Goal: Check status: Check status

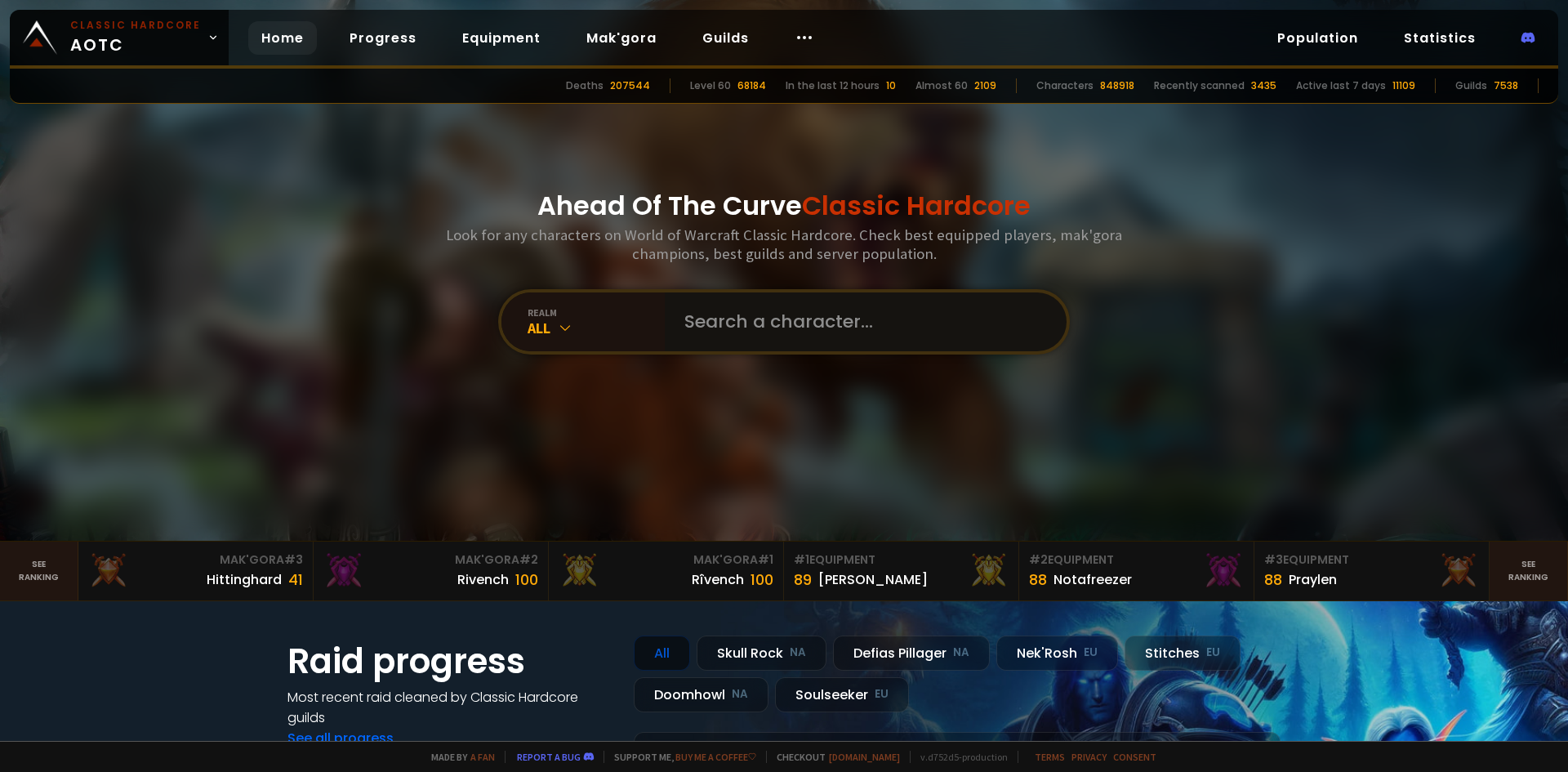
click at [795, 307] on input "text" at bounding box center [861, 321] width 373 height 59
type input "yomo"
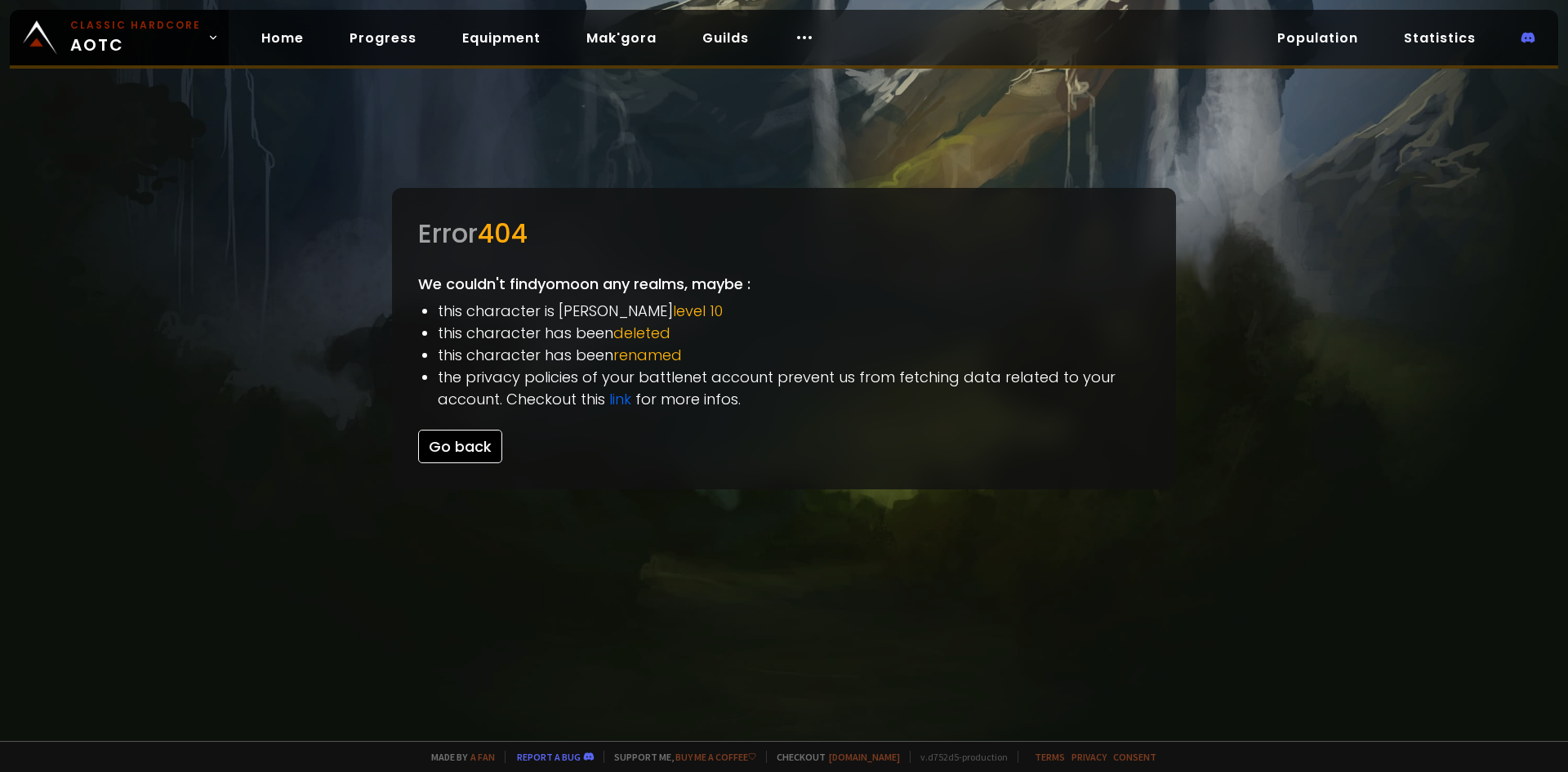
click at [474, 443] on button "Go back" at bounding box center [460, 447] width 85 height 34
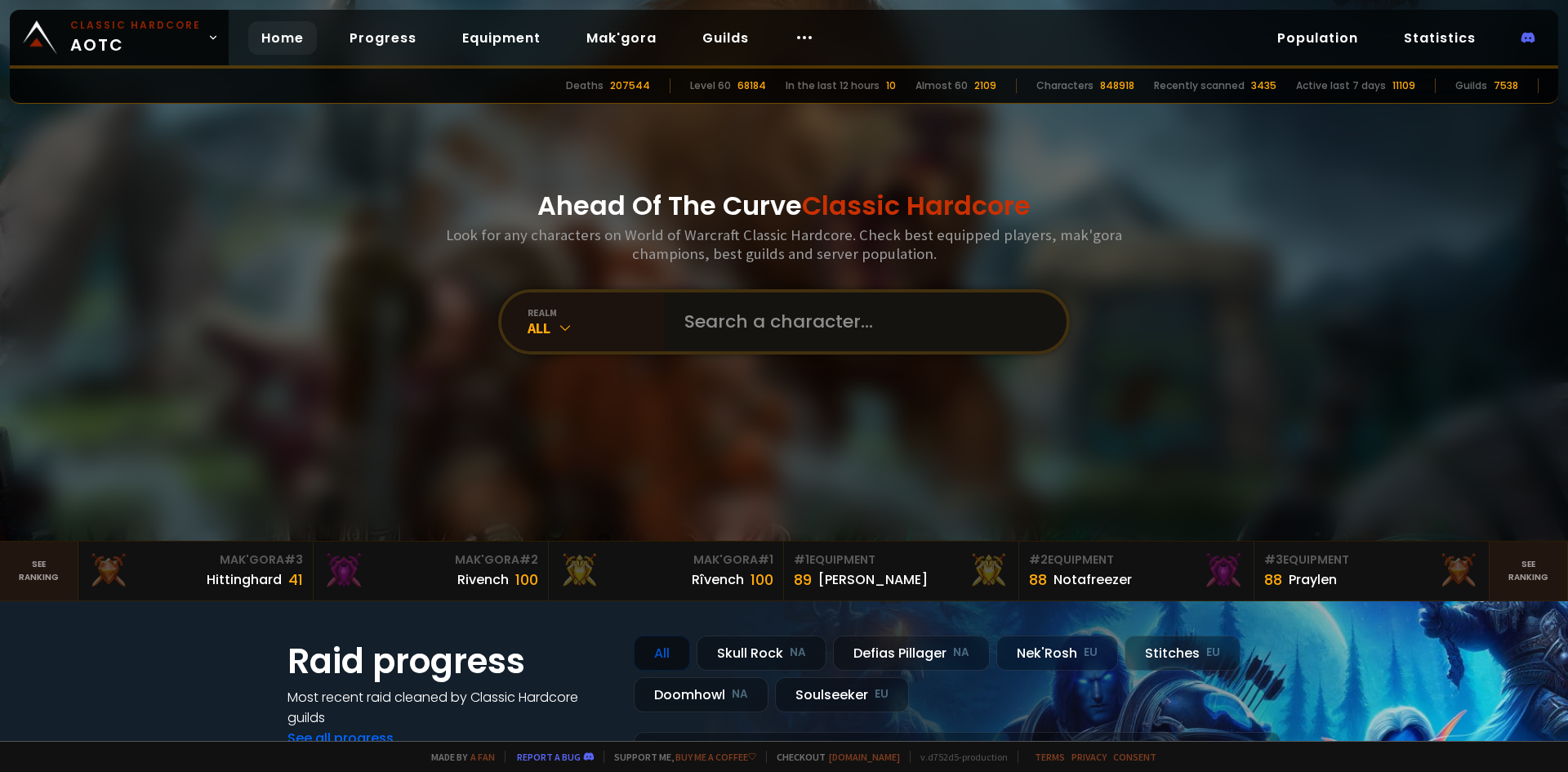
click at [942, 302] on input "text" at bounding box center [861, 321] width 373 height 59
type input "yomo"
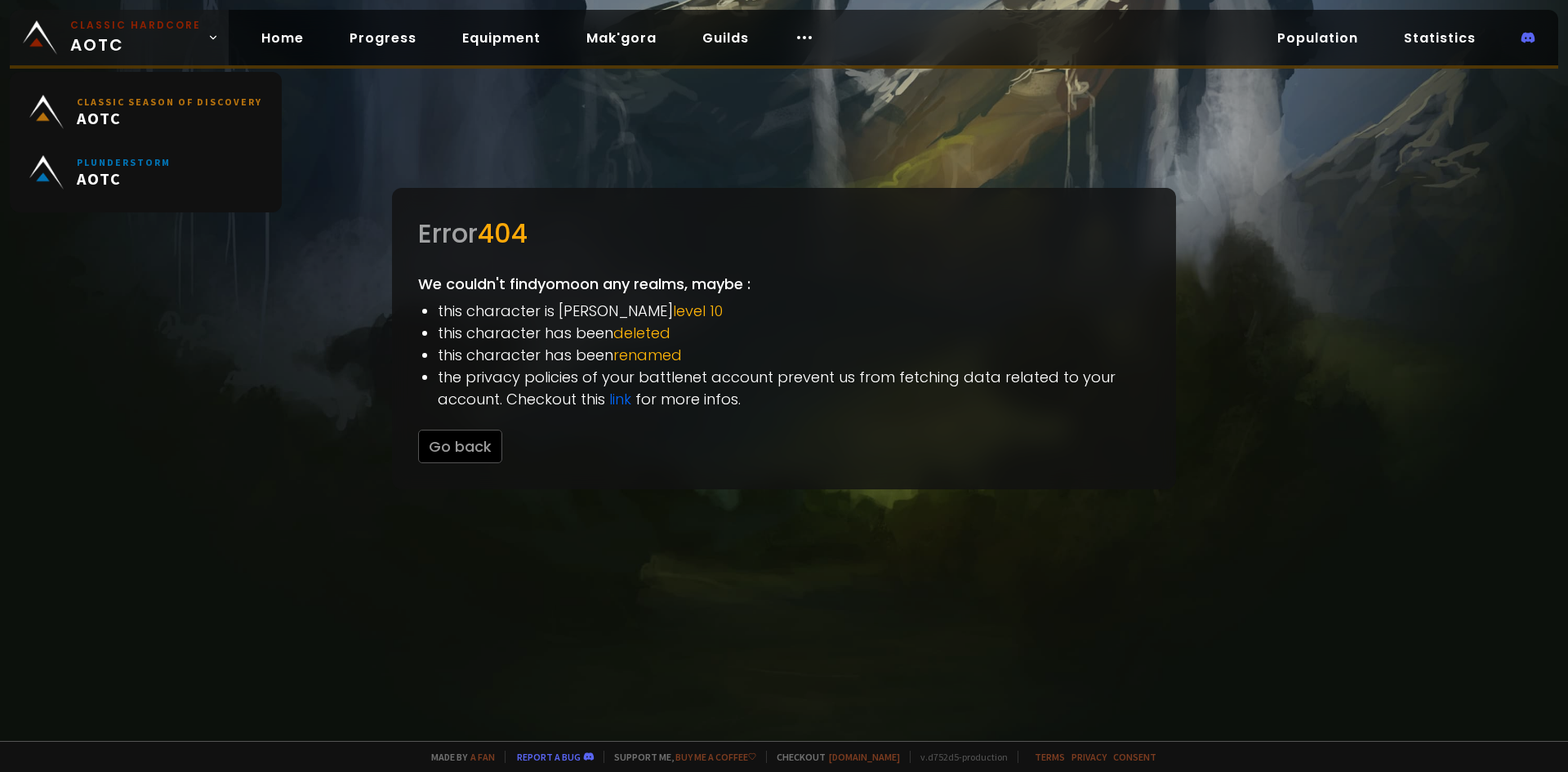
click at [109, 35] on span "Classic Hardcore AOTC" at bounding box center [135, 38] width 131 height 39
